Goal: Information Seeking & Learning: Learn about a topic

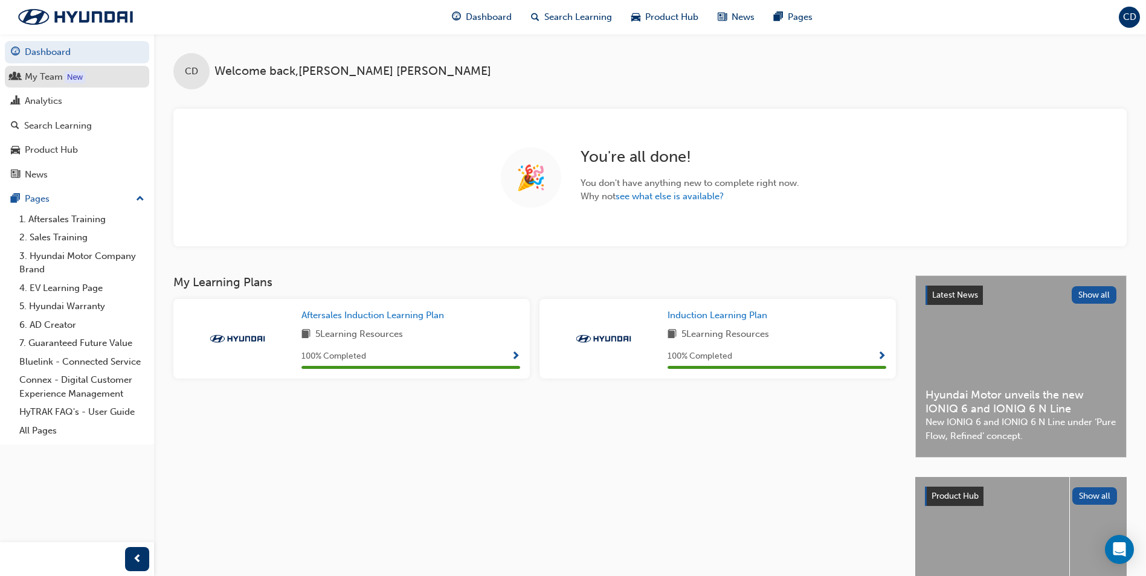
click at [36, 80] on div "My Team" at bounding box center [44, 77] width 38 height 14
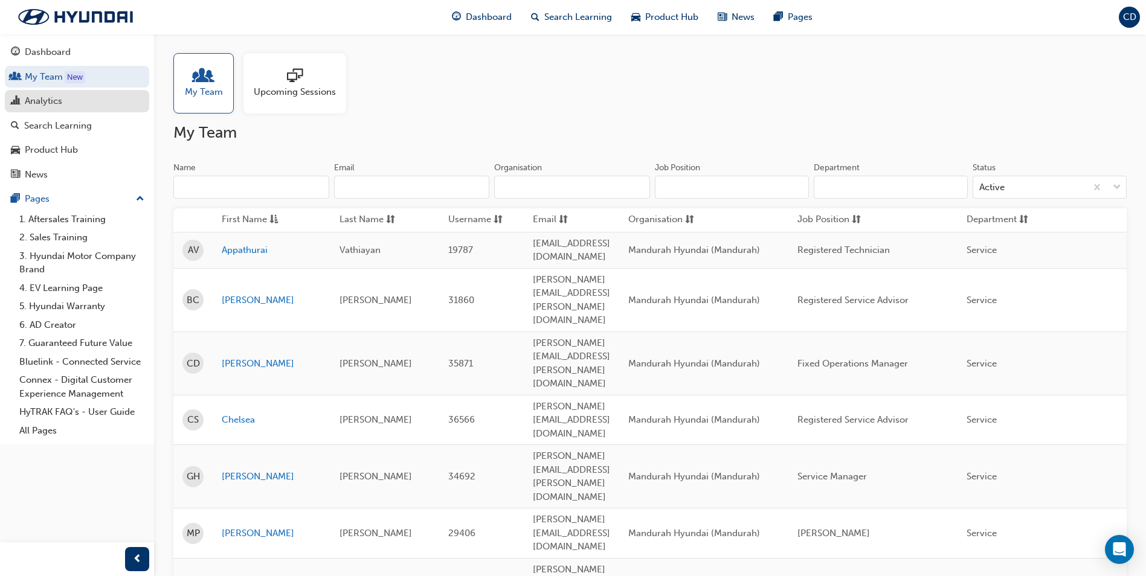
click at [77, 101] on div "Analytics" at bounding box center [77, 101] width 132 height 15
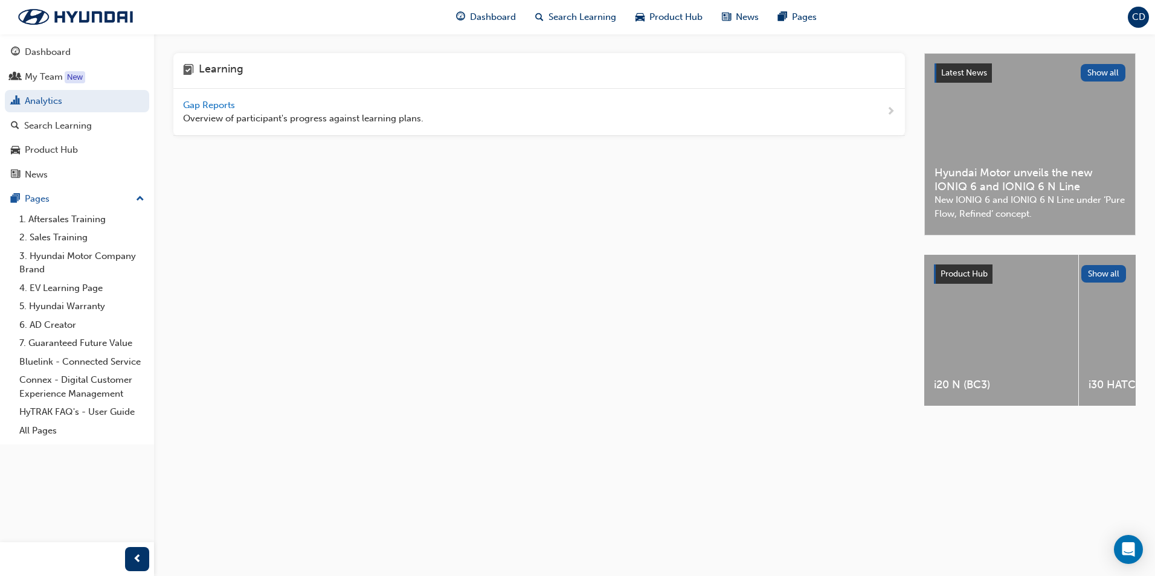
click at [205, 100] on span "Gap Reports" at bounding box center [210, 105] width 54 height 11
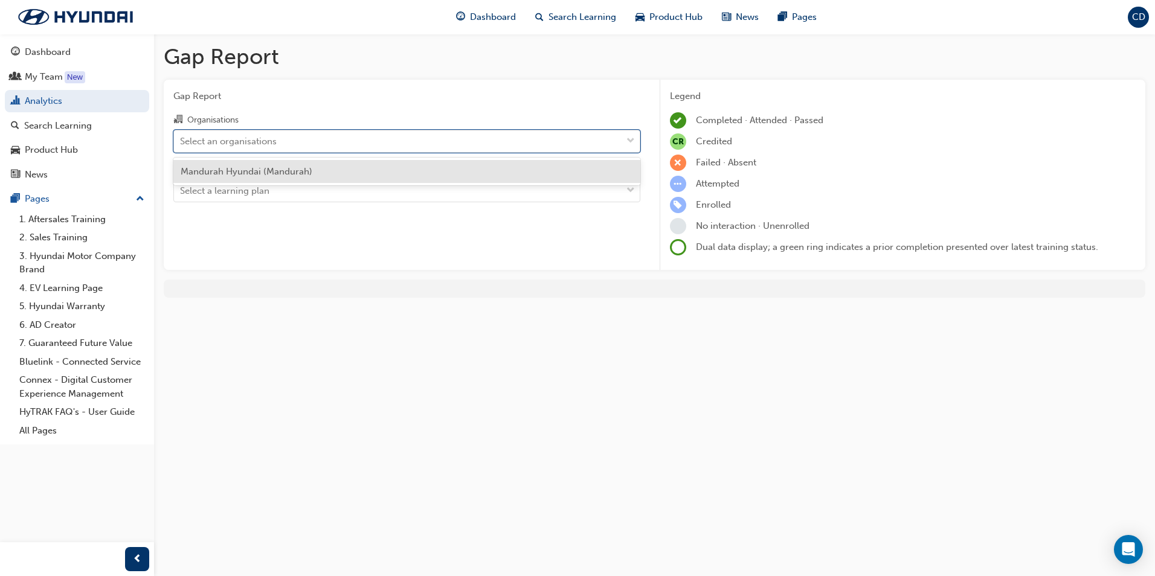
click at [354, 144] on div "Select an organisations" at bounding box center [398, 140] width 448 height 21
click at [181, 144] on input "Organisations option Mandurah Hyundai (Mandurah) focused, 1 of 1. 1 result avai…" at bounding box center [180, 140] width 1 height 10
click at [360, 170] on div "Mandurah Hyundai (Mandurah)" at bounding box center [406, 172] width 467 height 24
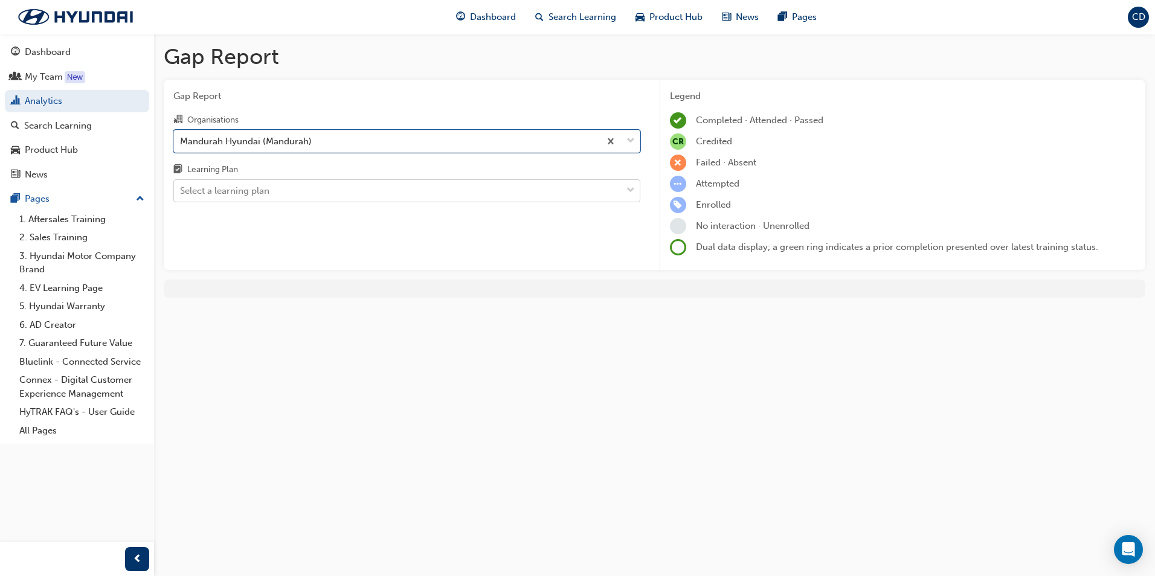
click at [355, 185] on div "Select a learning plan" at bounding box center [398, 191] width 448 height 21
click at [181, 185] on input "Learning Plan Select a learning plan" at bounding box center [180, 190] width 1 height 10
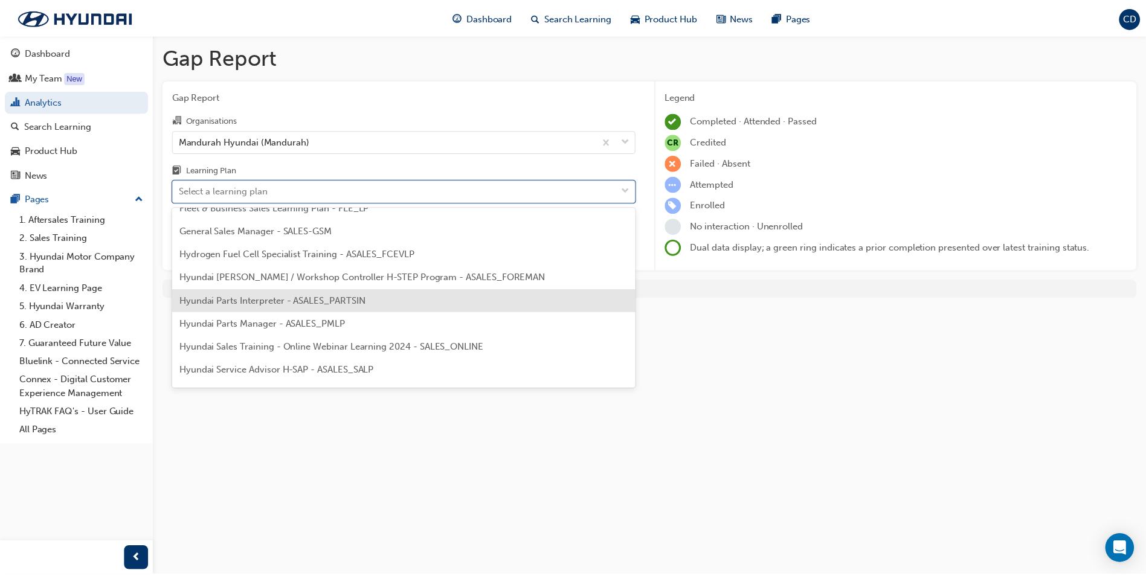
scroll to position [242, 0]
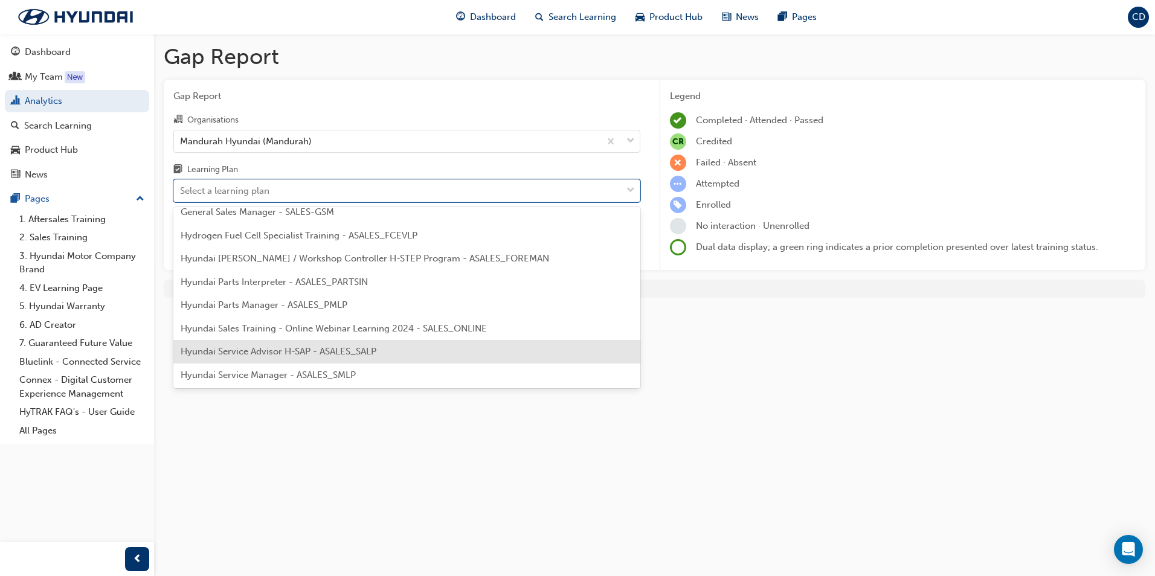
click at [303, 358] on div "Hyundai Service Advisor H-SAP - ASALES_SALP" at bounding box center [406, 352] width 467 height 24
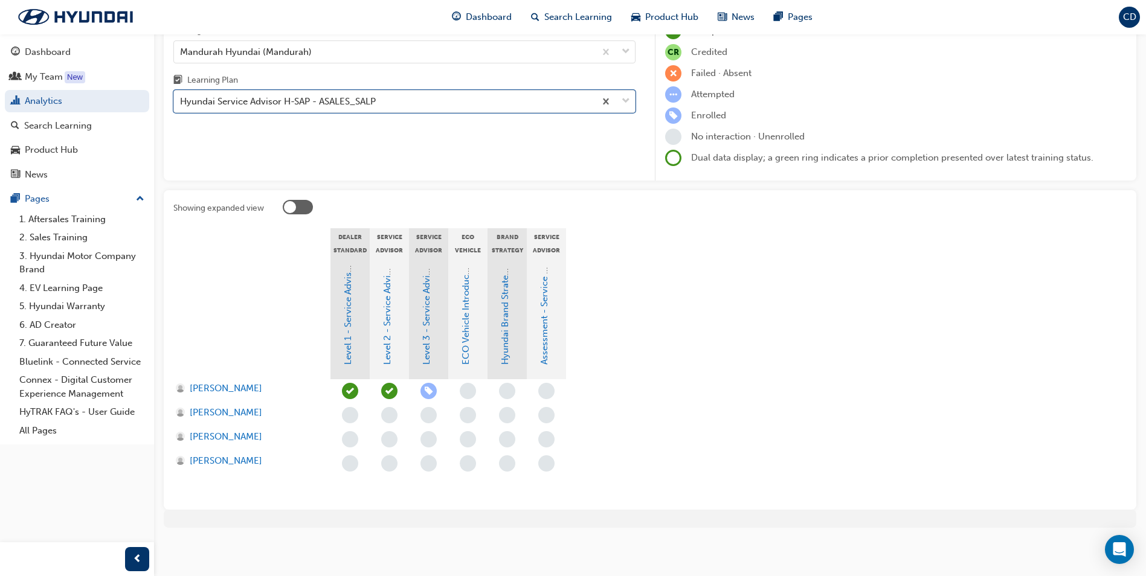
scroll to position [91, 0]
click at [552, 390] on span "learningRecordVerb_NONE-icon" at bounding box center [546, 390] width 16 height 16
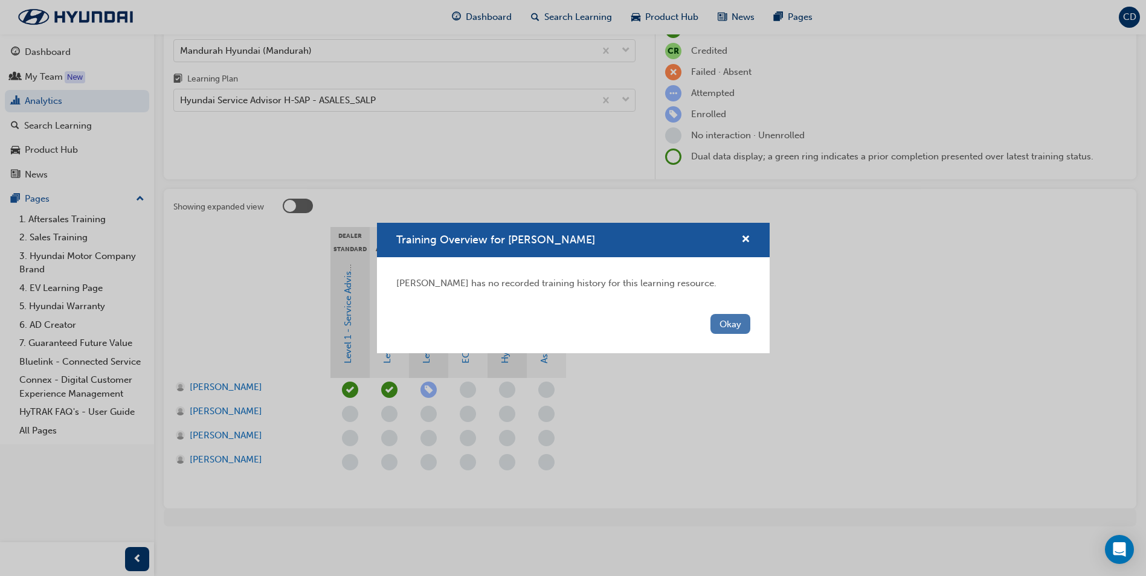
click at [735, 328] on button "Okay" at bounding box center [730, 324] width 40 height 20
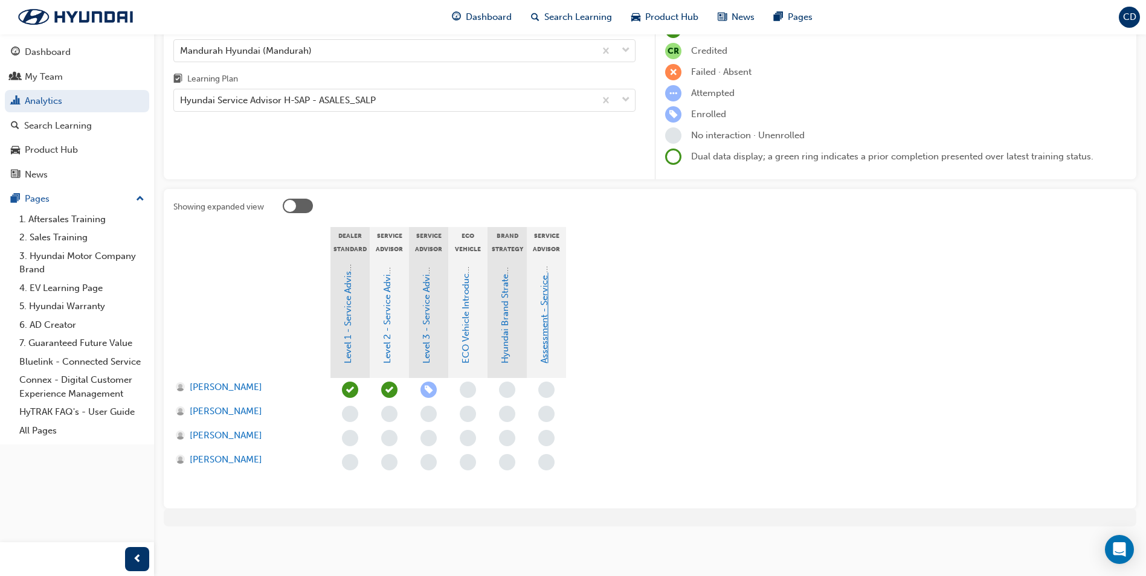
click at [544, 327] on link "Assessment - Service Advisor Master Assessment" at bounding box center [544, 261] width 11 height 204
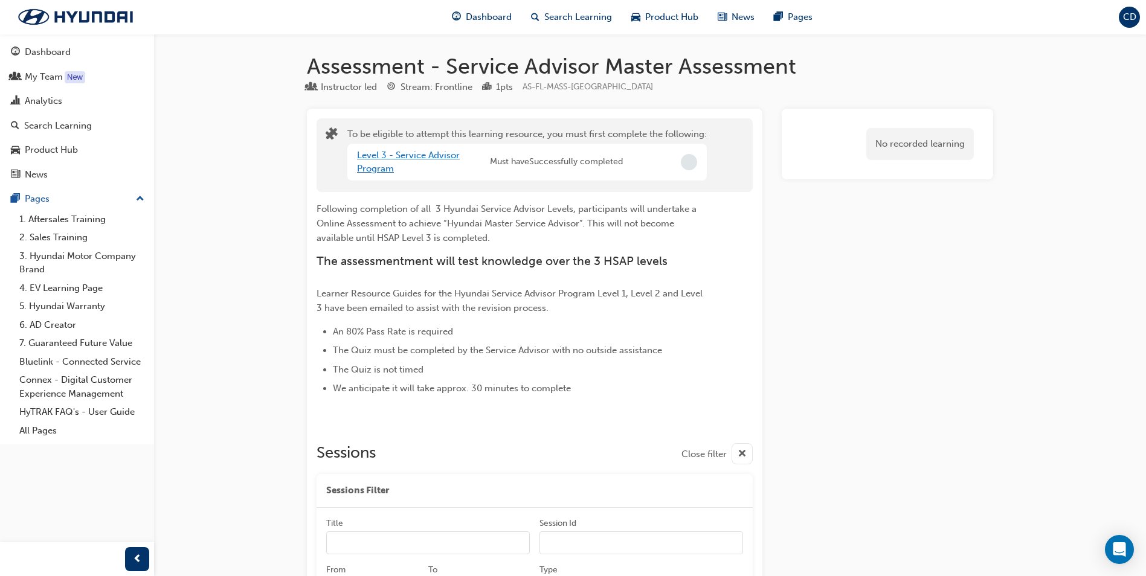
click at [379, 154] on link "Level 3 - Service Advisor Program" at bounding box center [408, 162] width 103 height 25
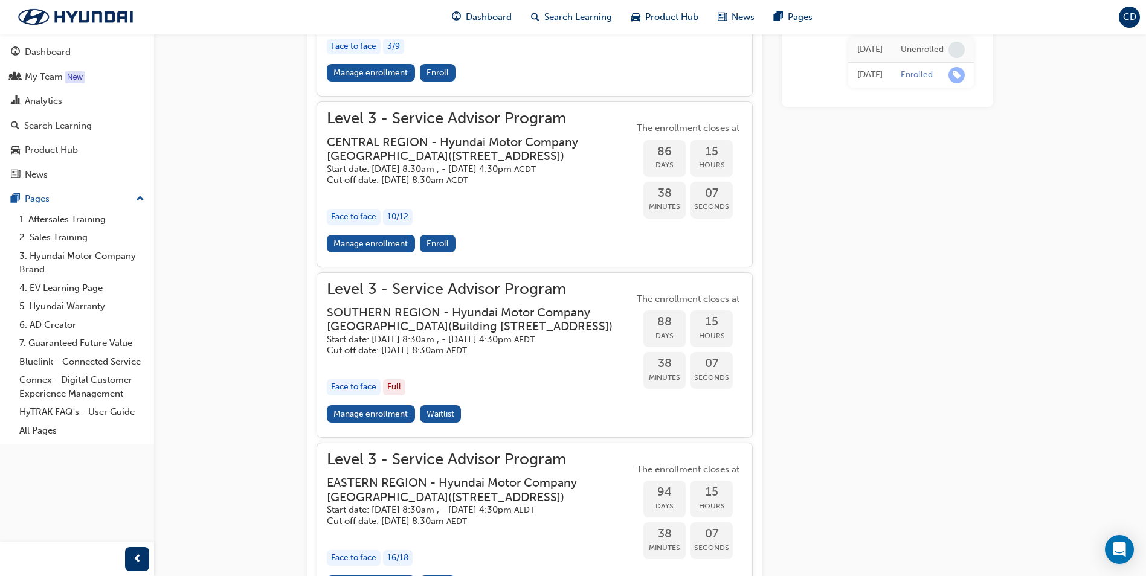
scroll to position [1054, 0]
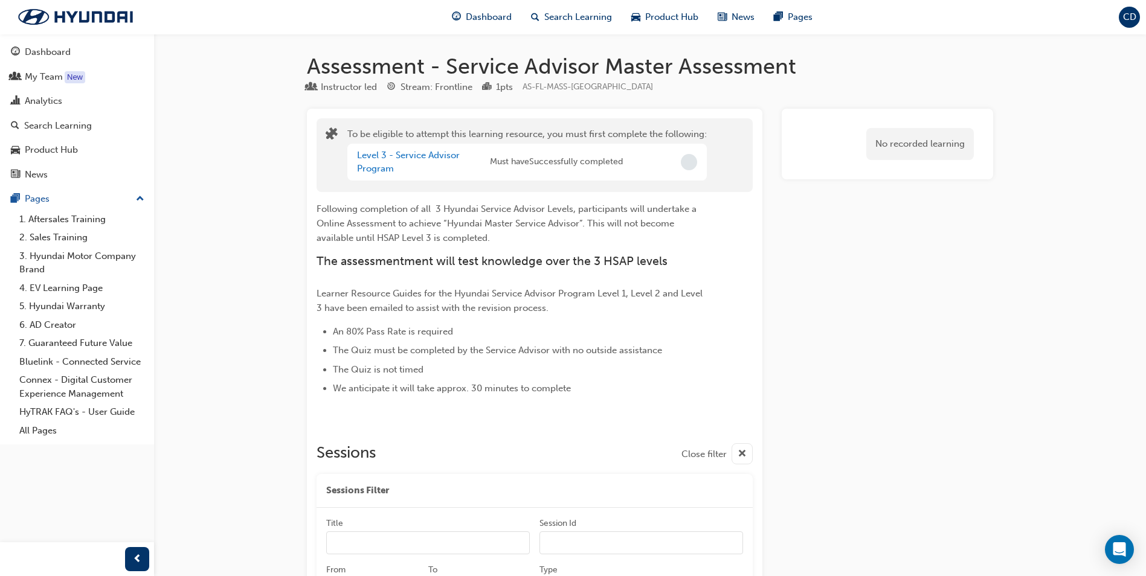
scroll to position [91, 0]
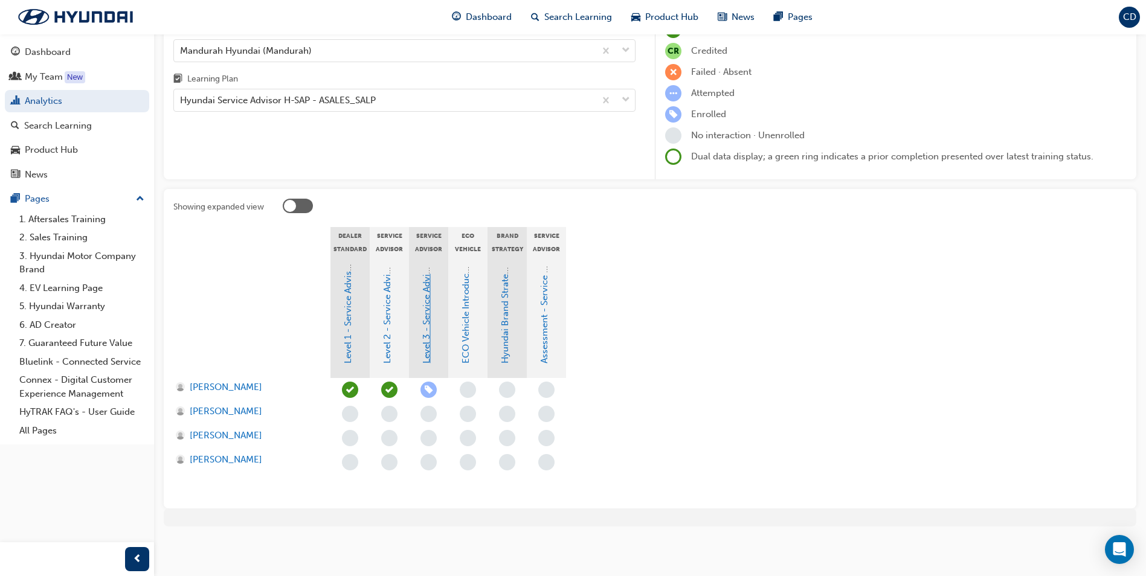
click at [425, 351] on link "Level 3 - Service Advisor Program" at bounding box center [426, 293] width 11 height 142
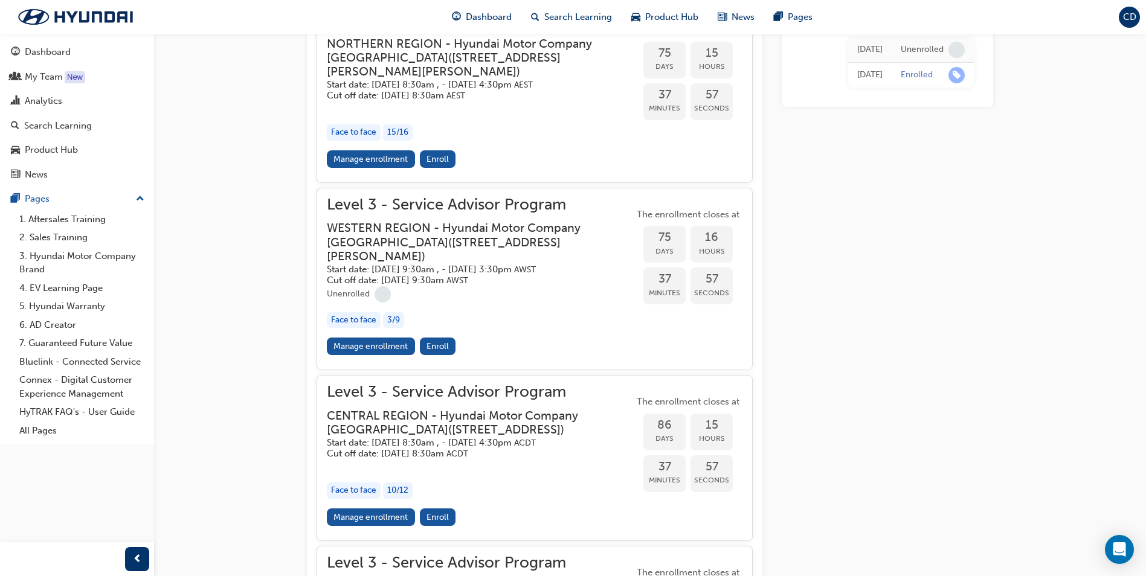
scroll to position [901, 0]
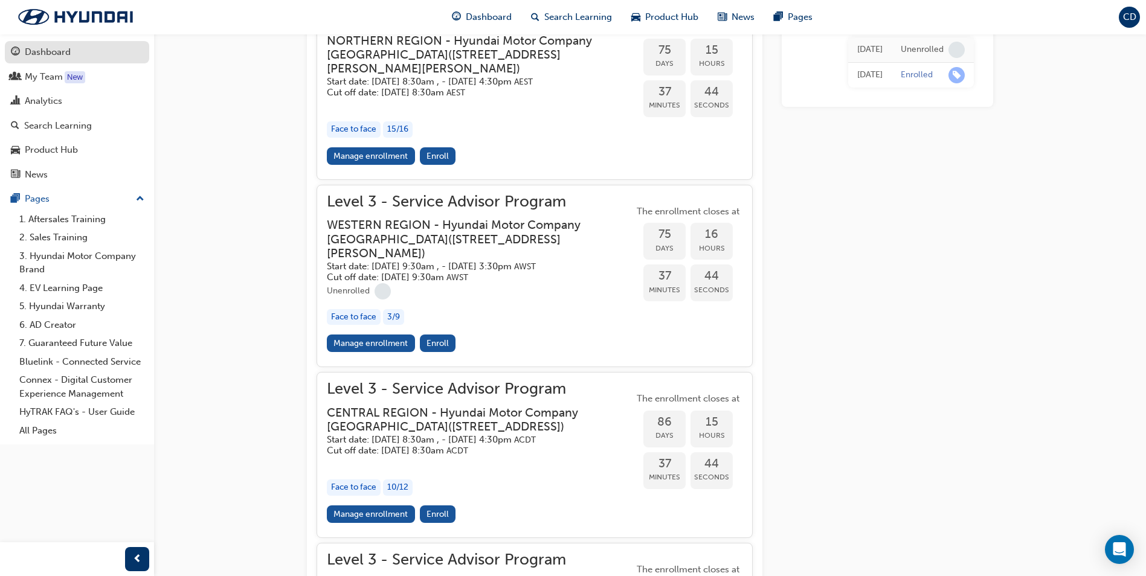
click at [47, 51] on div "Dashboard" at bounding box center [48, 52] width 46 height 14
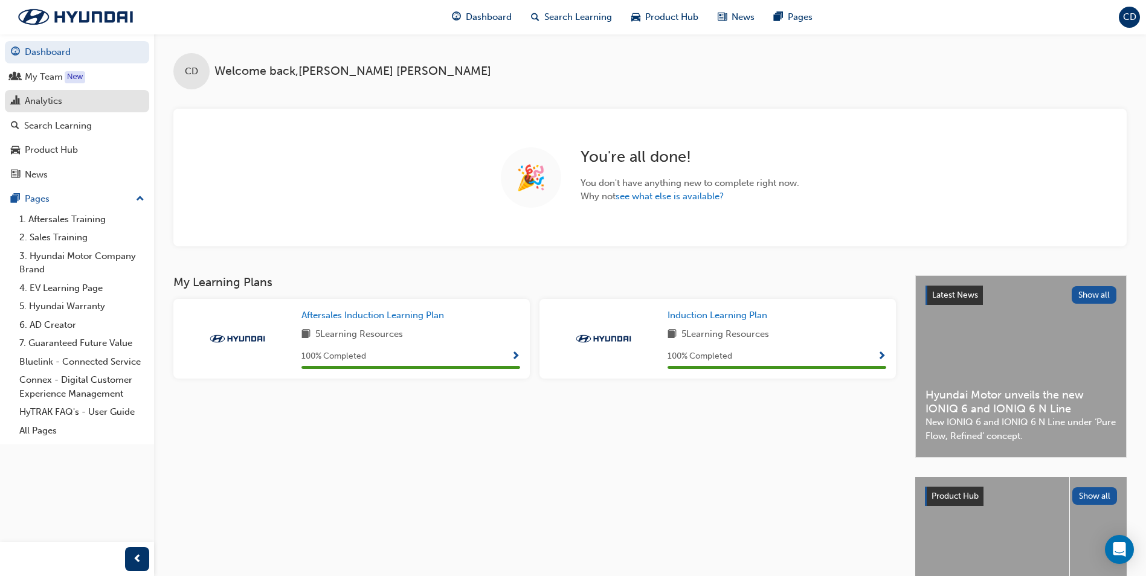
click at [51, 99] on div "Analytics" at bounding box center [43, 101] width 37 height 14
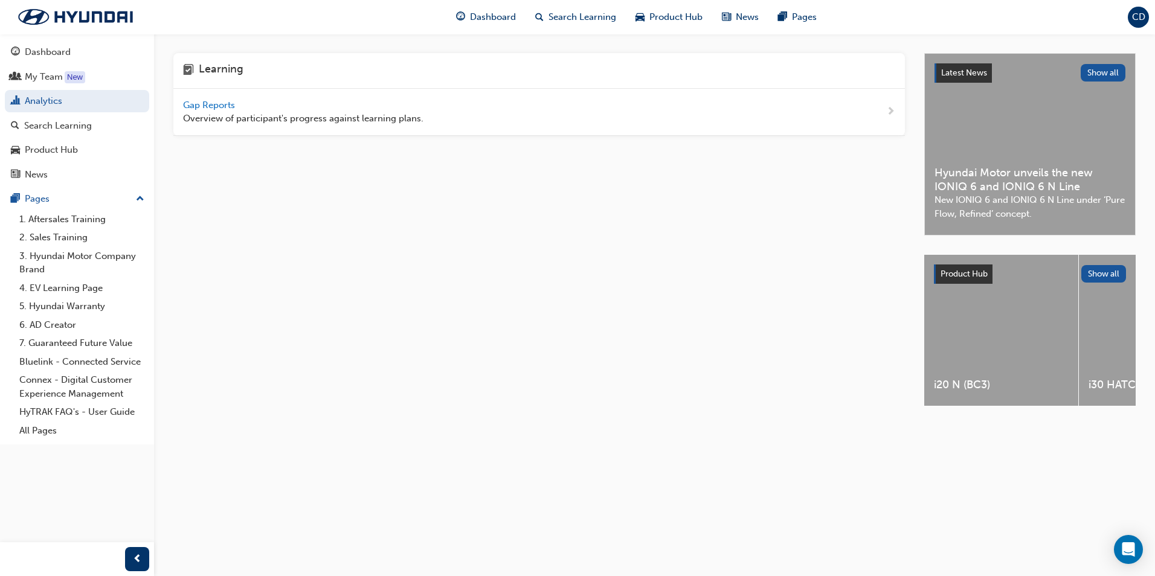
click at [216, 100] on span "Gap Reports" at bounding box center [210, 105] width 54 height 11
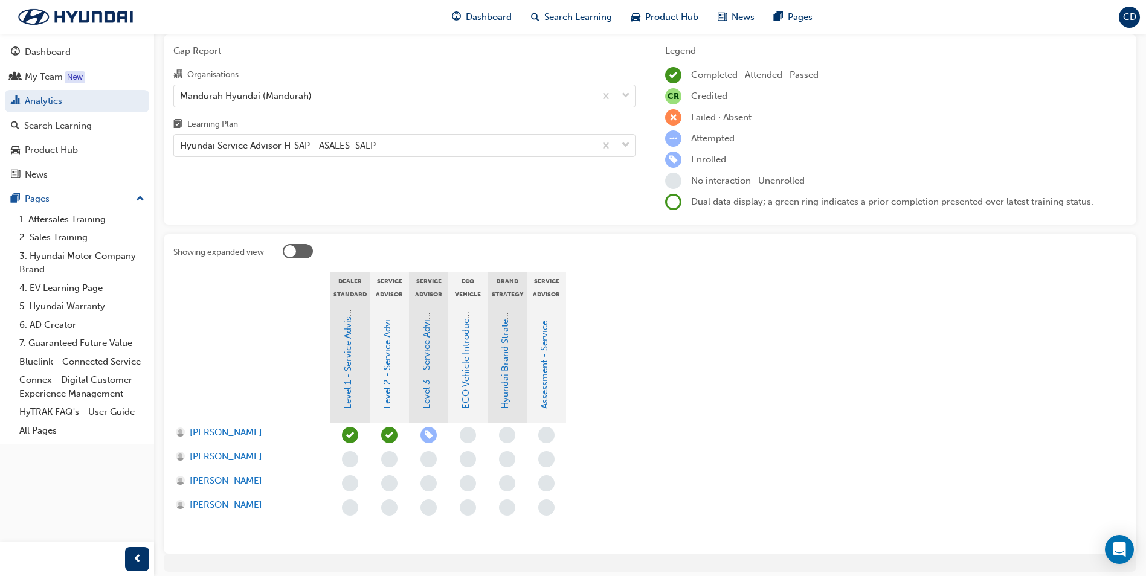
scroll to position [91, 0]
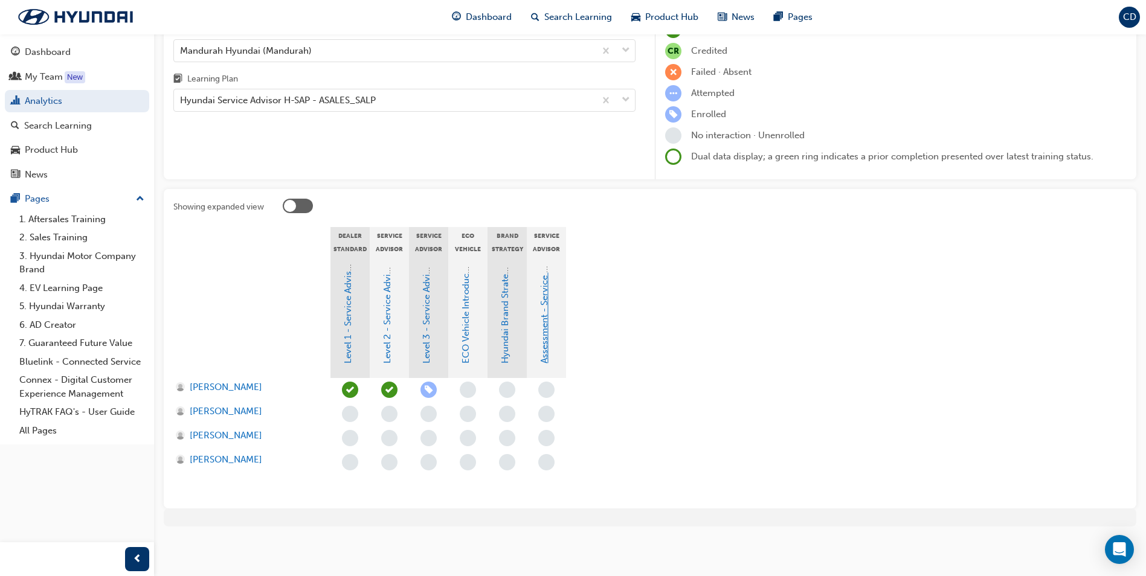
click at [544, 338] on link "Assessment - Service Advisor Master Assessment" at bounding box center [544, 261] width 11 height 204
